Goal: Connect with others: Connect with others

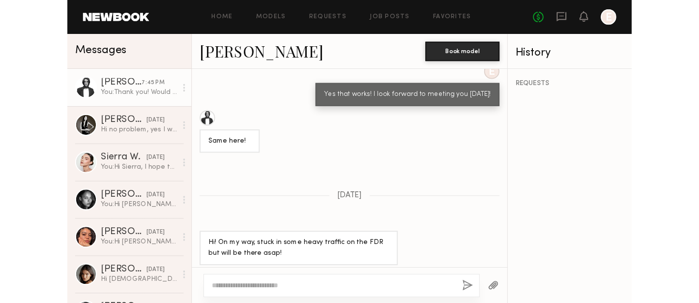
scroll to position [1198, 0]
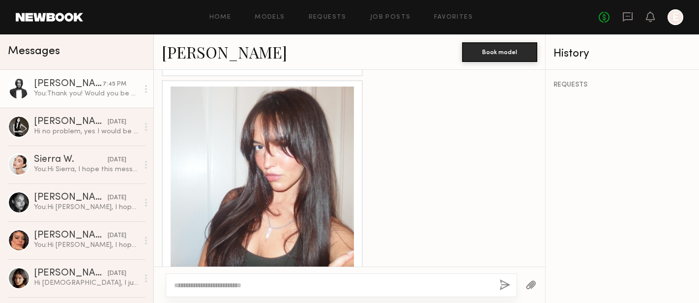
scroll to position [1169, 0]
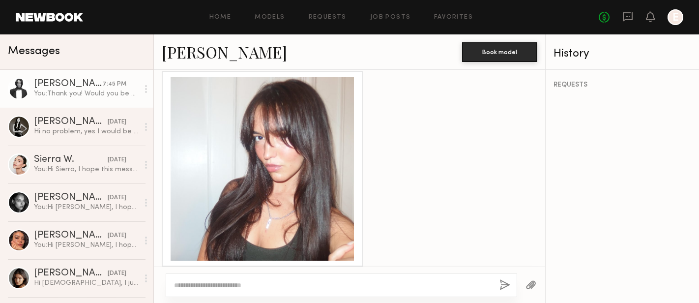
click at [325, 130] on div at bounding box center [262, 168] width 183 height 183
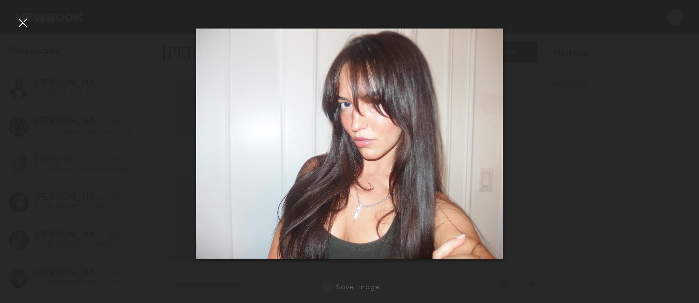
click at [25, 21] on div at bounding box center [23, 23] width 16 height 16
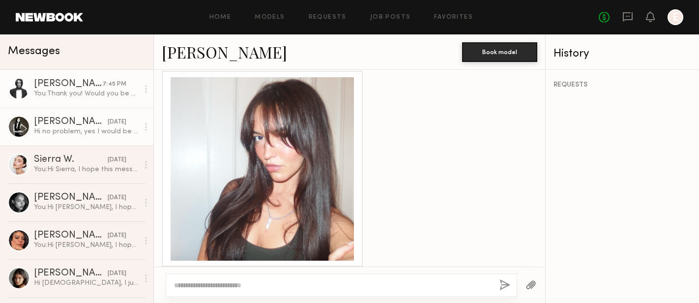
click at [85, 128] on div "Hi no problem, yes I would be available! My phone number is +15412414979 just i…" at bounding box center [86, 131] width 105 height 9
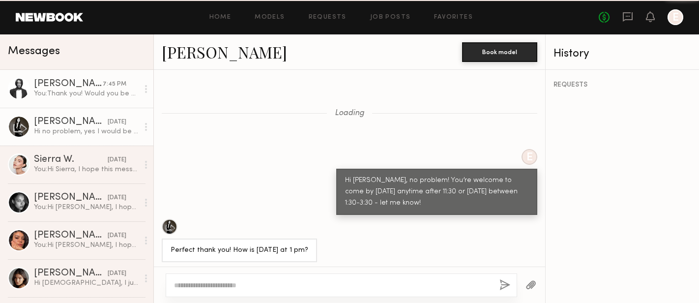
scroll to position [787, 0]
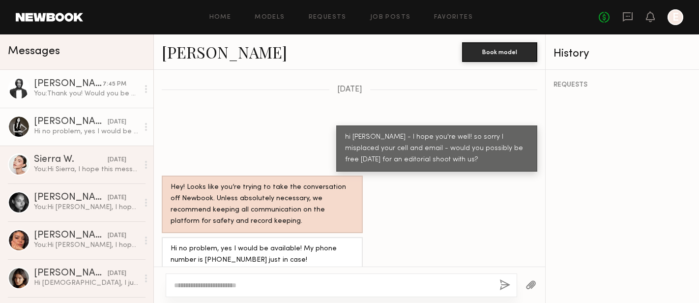
click at [80, 83] on div "Delaney P." at bounding box center [68, 84] width 69 height 10
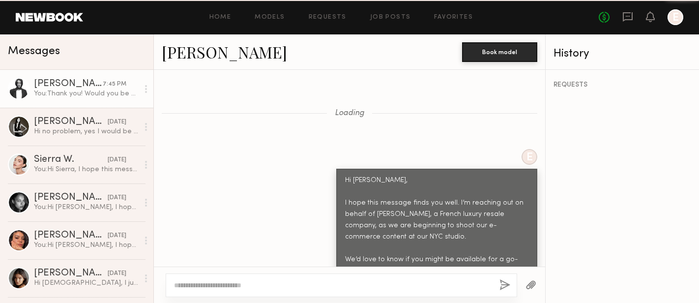
scroll to position [1203, 0]
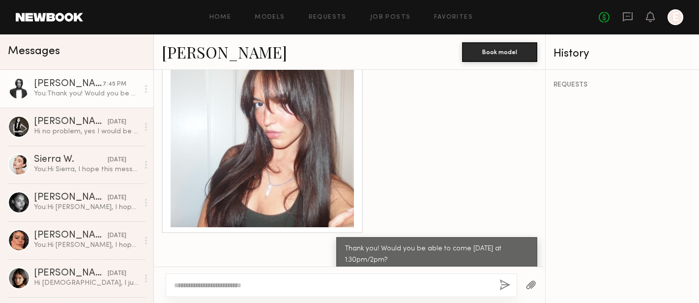
click at [192, 48] on link "Delaney P." at bounding box center [224, 51] width 125 height 21
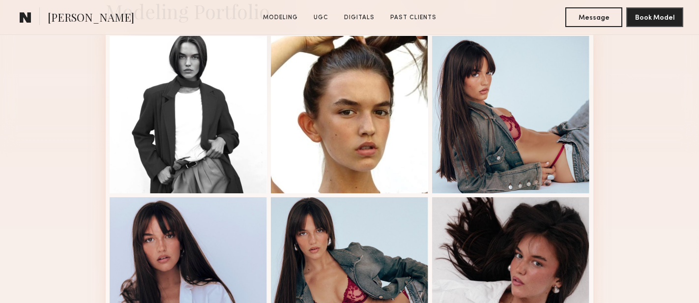
scroll to position [228, 0]
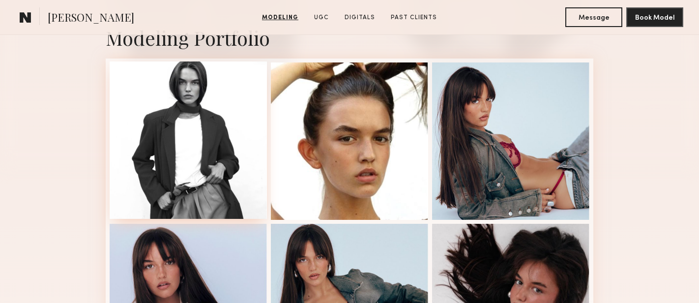
click at [160, 158] on div at bounding box center [188, 139] width 157 height 157
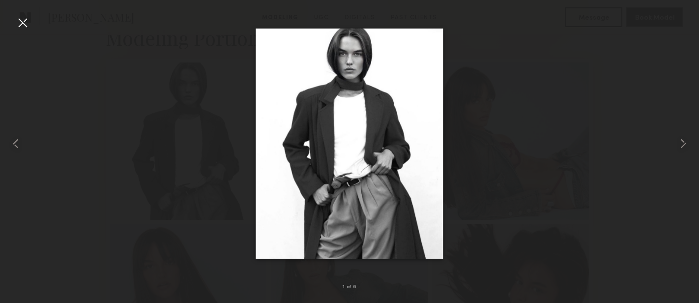
click at [21, 22] on div at bounding box center [23, 23] width 16 height 16
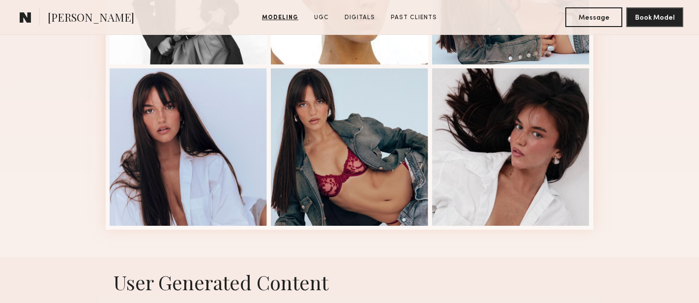
scroll to position [384, 0]
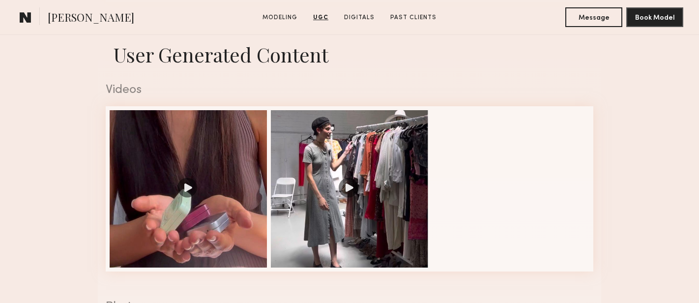
click at [19, 167] on nb-model-profile-ugc-container "User Generated Content Videos 1 of 2 Photos 1 of 2" at bounding box center [349, 270] width 699 height 482
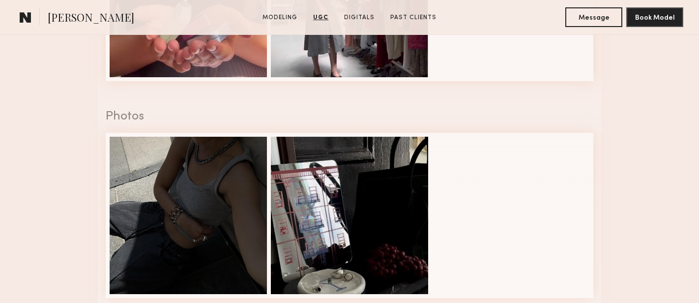
scroll to position [802, 0]
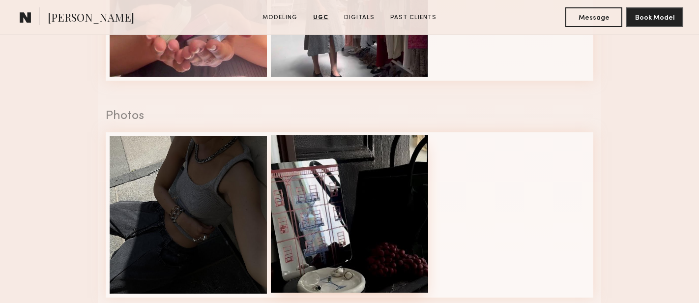
click at [368, 203] on div at bounding box center [349, 213] width 157 height 157
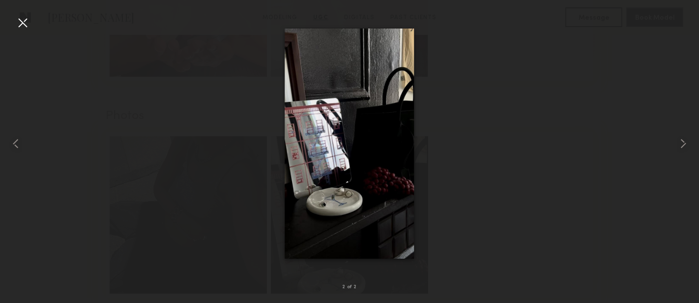
click at [23, 23] on div at bounding box center [23, 23] width 16 height 16
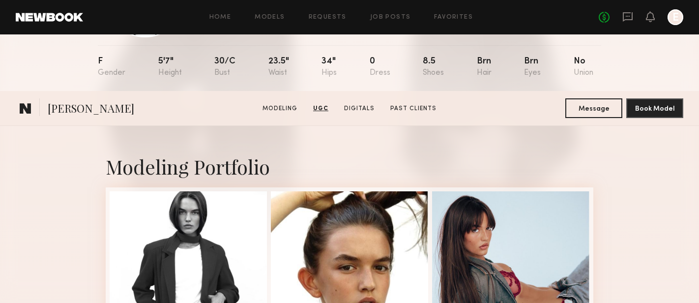
scroll to position [0, 0]
